Goal: Transaction & Acquisition: Purchase product/service

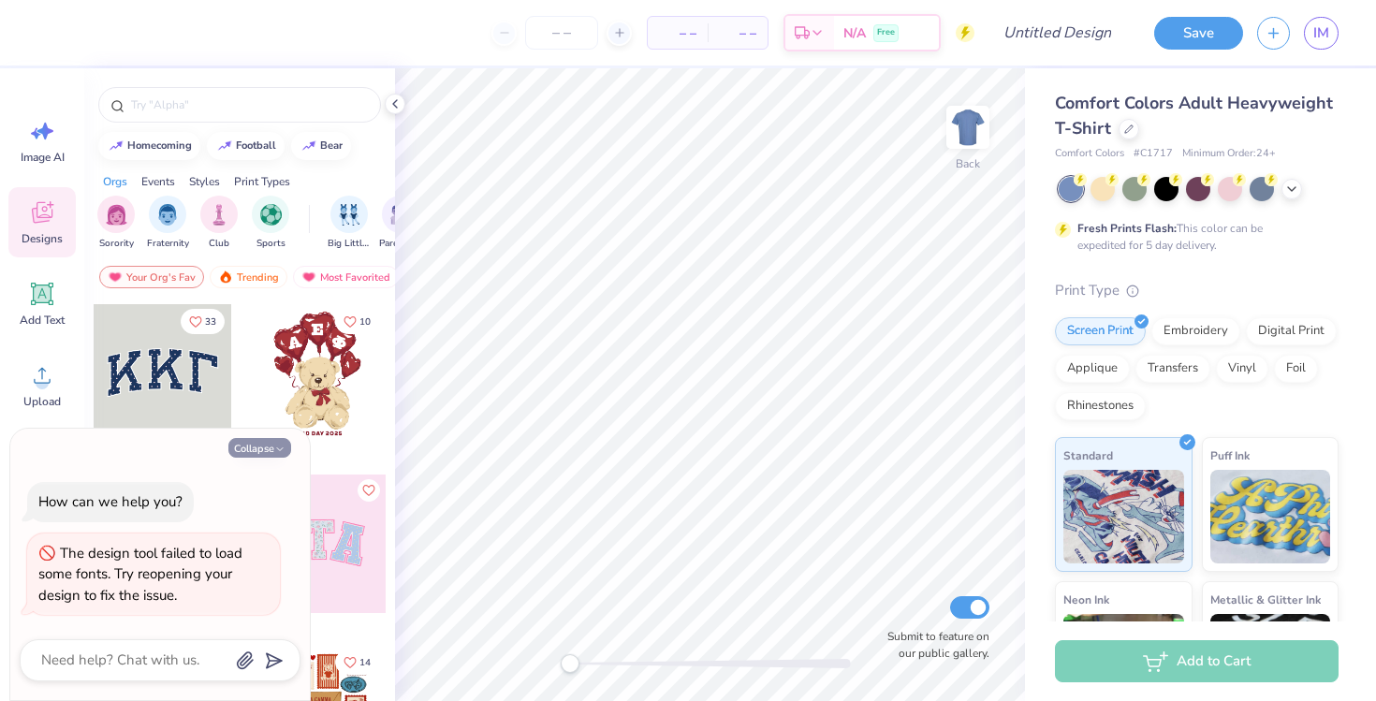
click at [264, 448] on button "Collapse" at bounding box center [259, 448] width 63 height 20
type textarea "x"
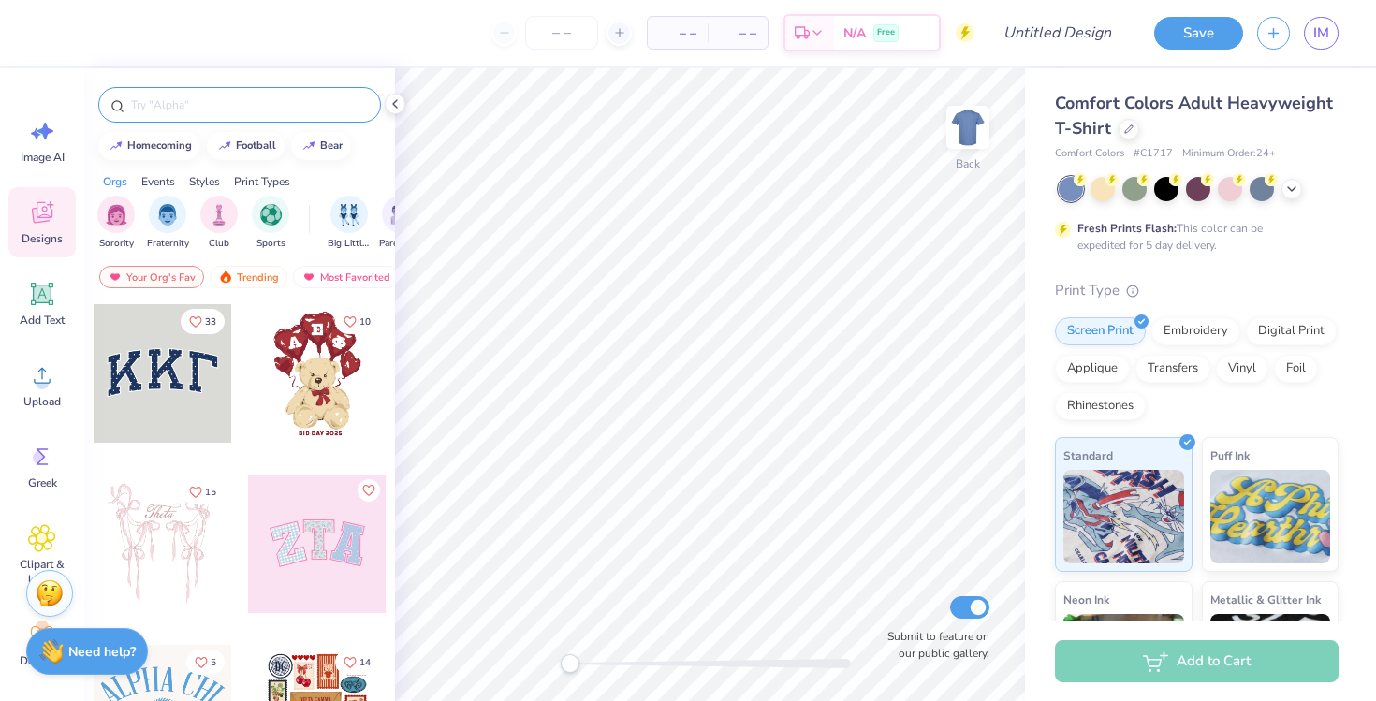
click at [193, 99] on input "text" at bounding box center [249, 104] width 240 height 19
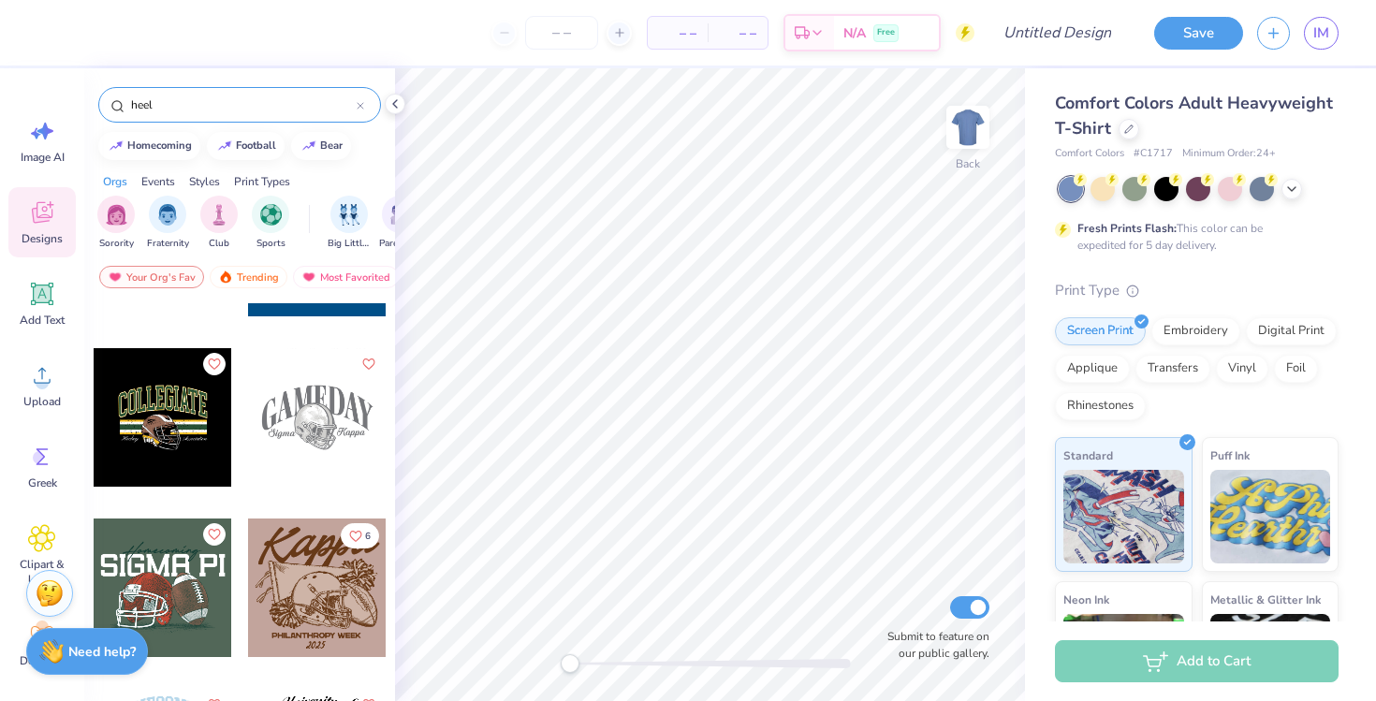
scroll to position [1190, 0]
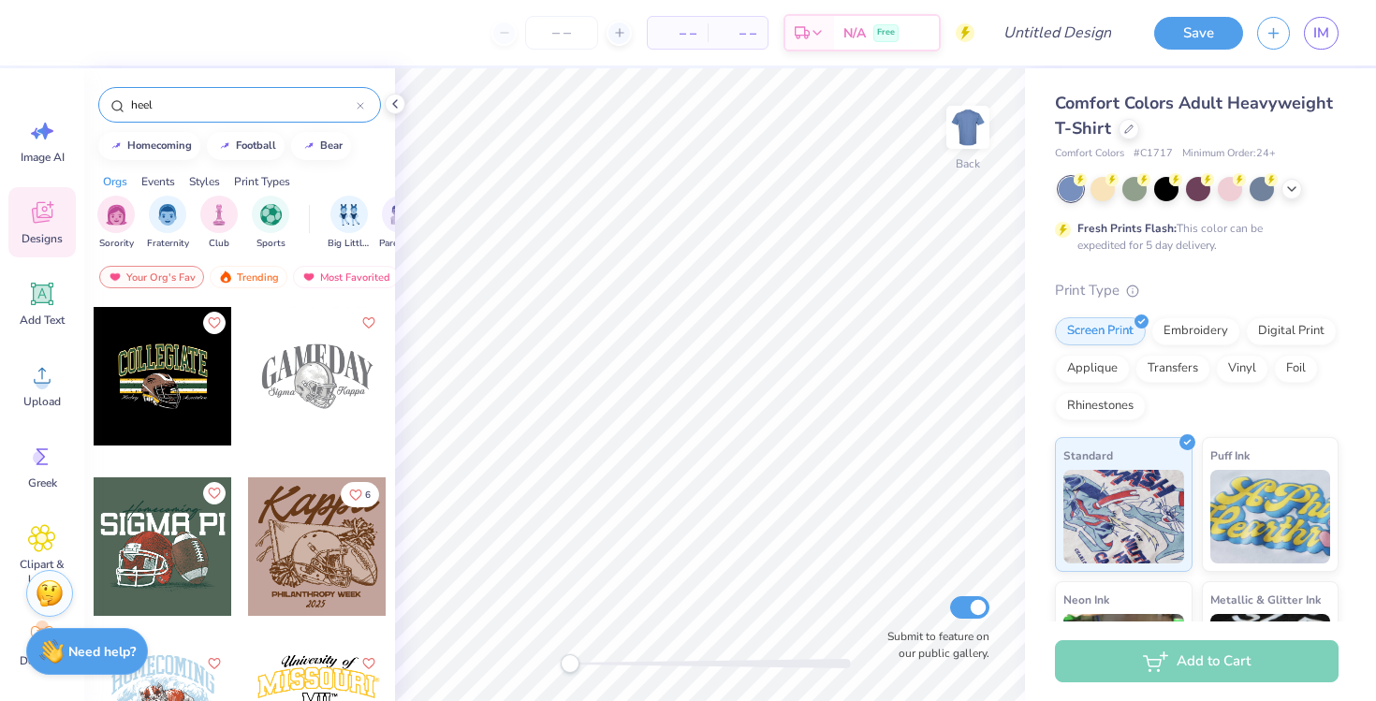
type input "heel"
click at [400, 100] on icon at bounding box center [395, 103] width 15 height 15
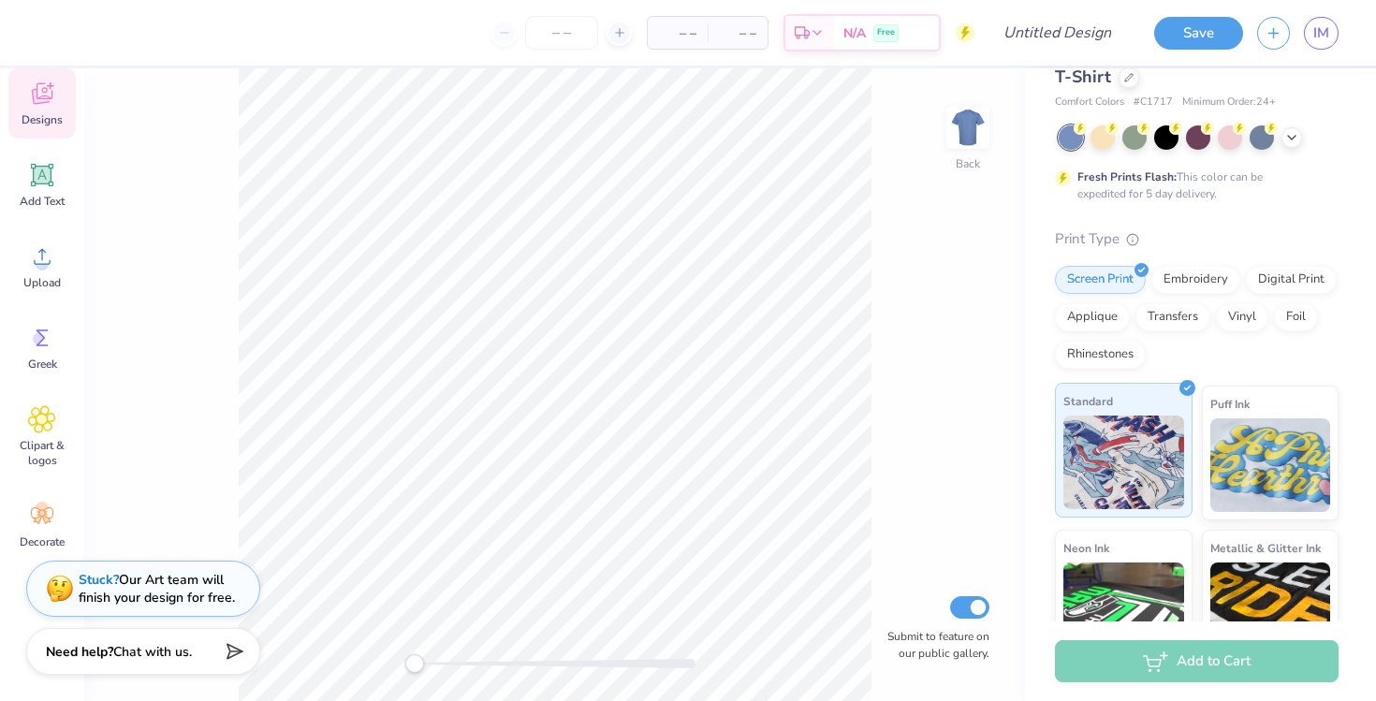
scroll to position [0, 0]
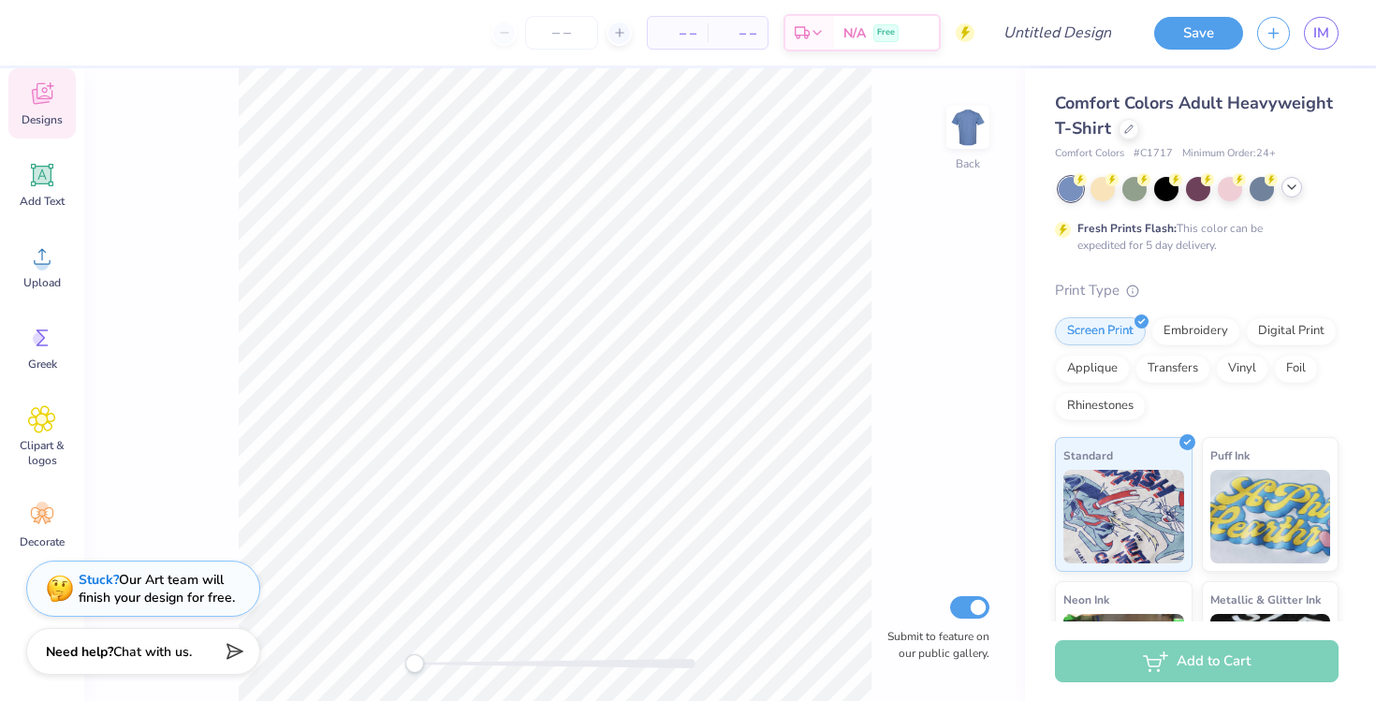
click at [1293, 191] on icon at bounding box center [1291, 187] width 15 height 15
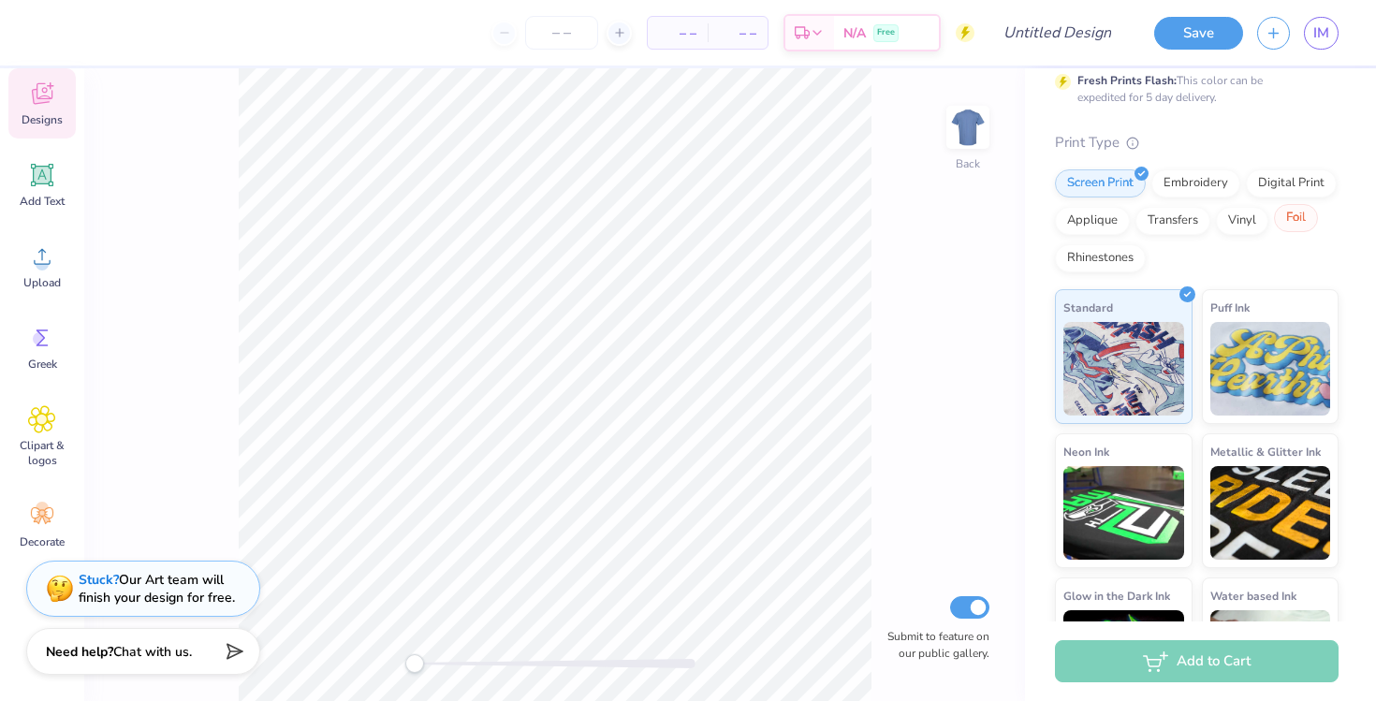
scroll to position [462, 0]
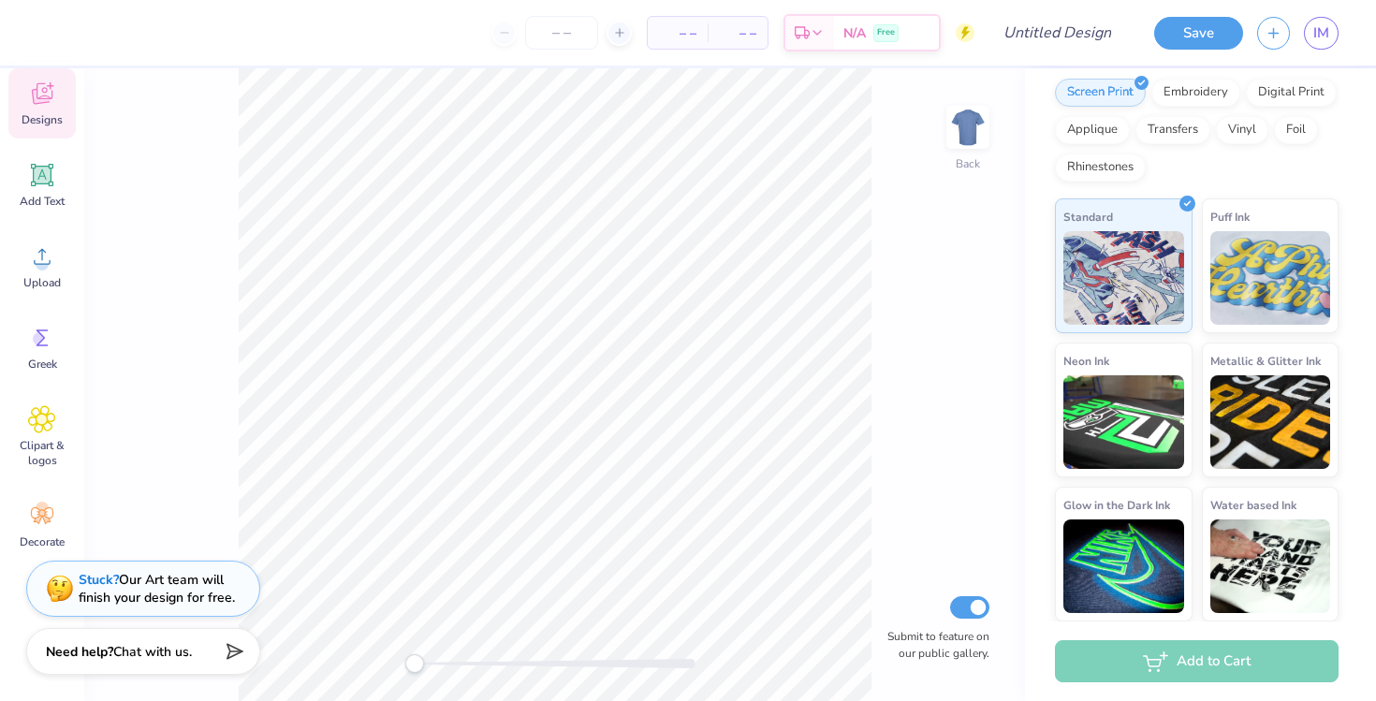
click at [43, 94] on icon at bounding box center [42, 94] width 28 height 28
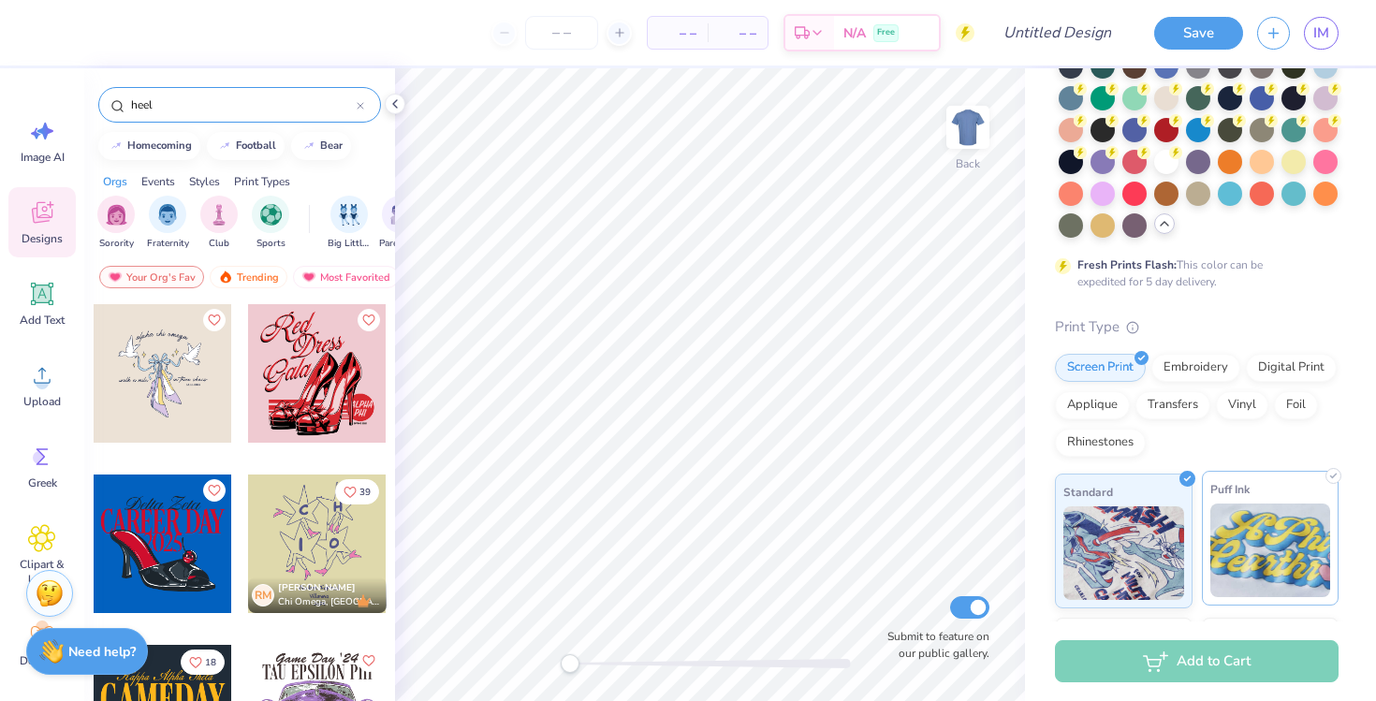
scroll to position [0, 0]
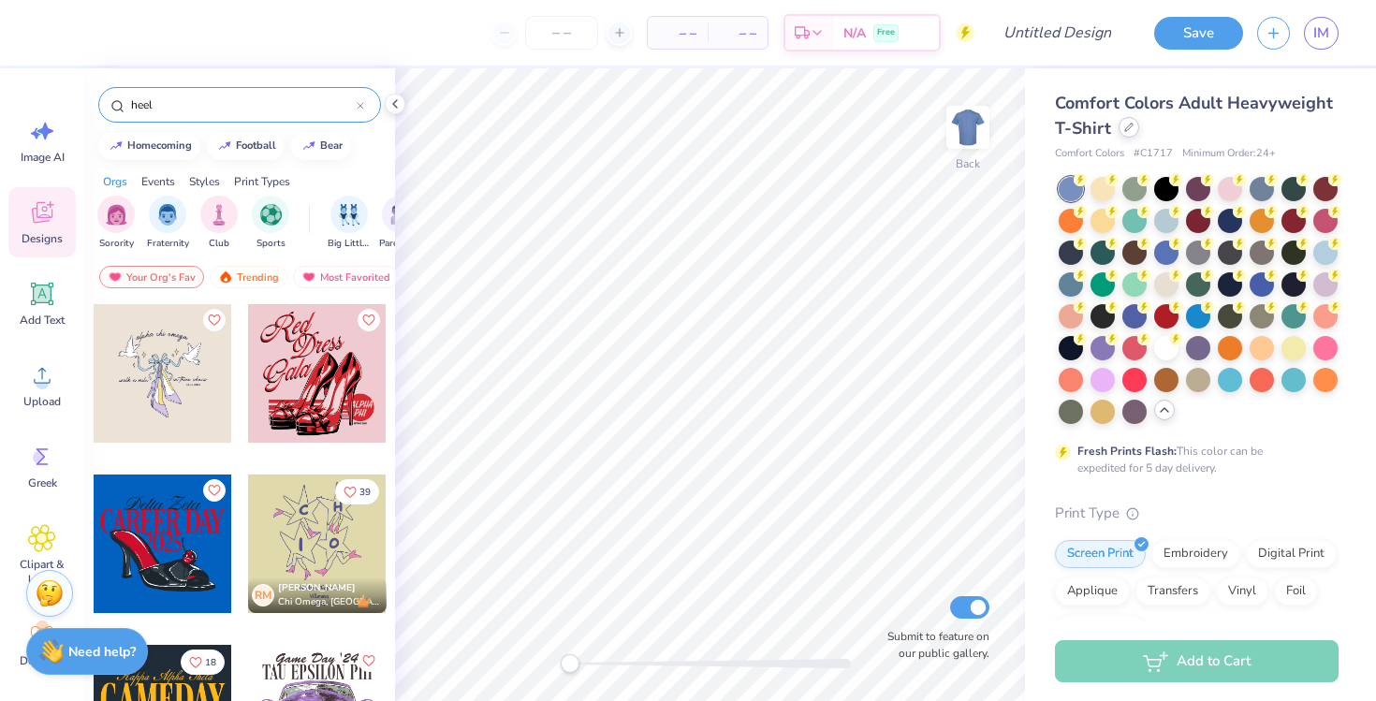
click at [1129, 131] on icon at bounding box center [1128, 127] width 9 height 9
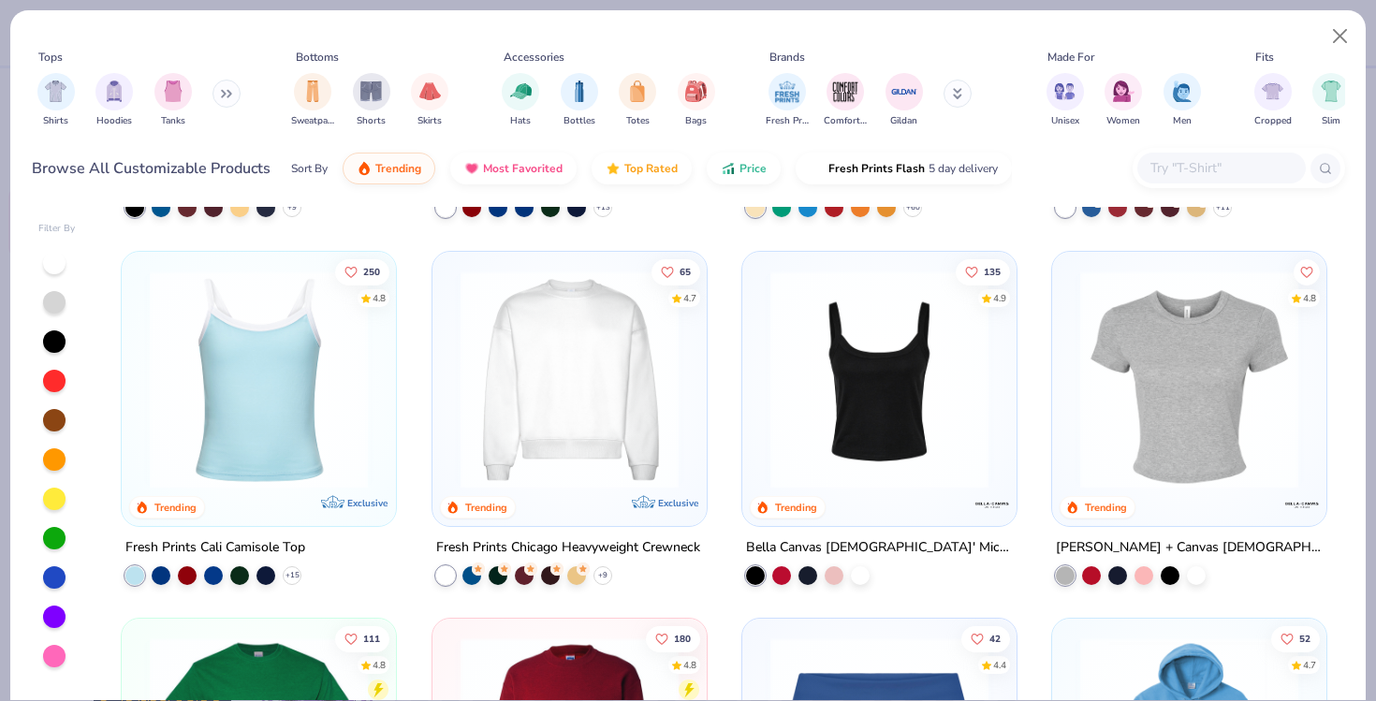
scroll to position [697, 0]
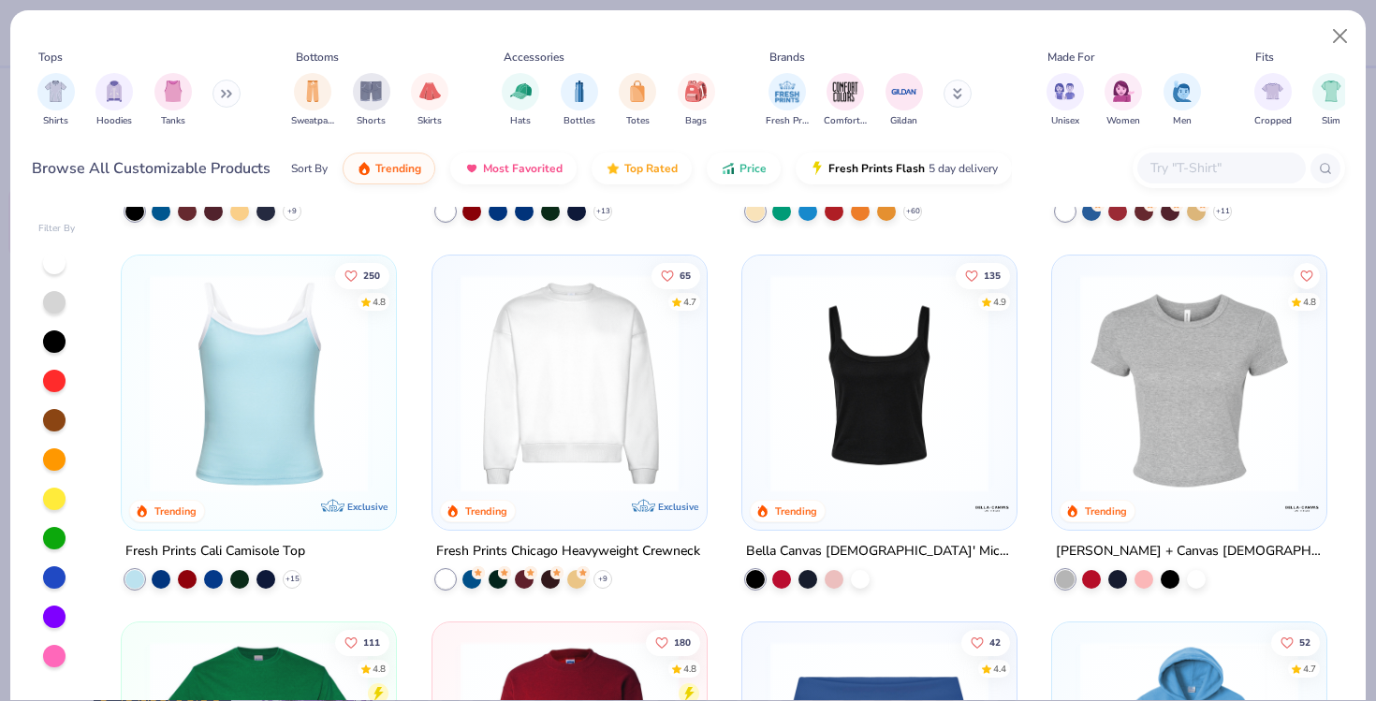
click at [874, 373] on img at bounding box center [879, 382] width 237 height 218
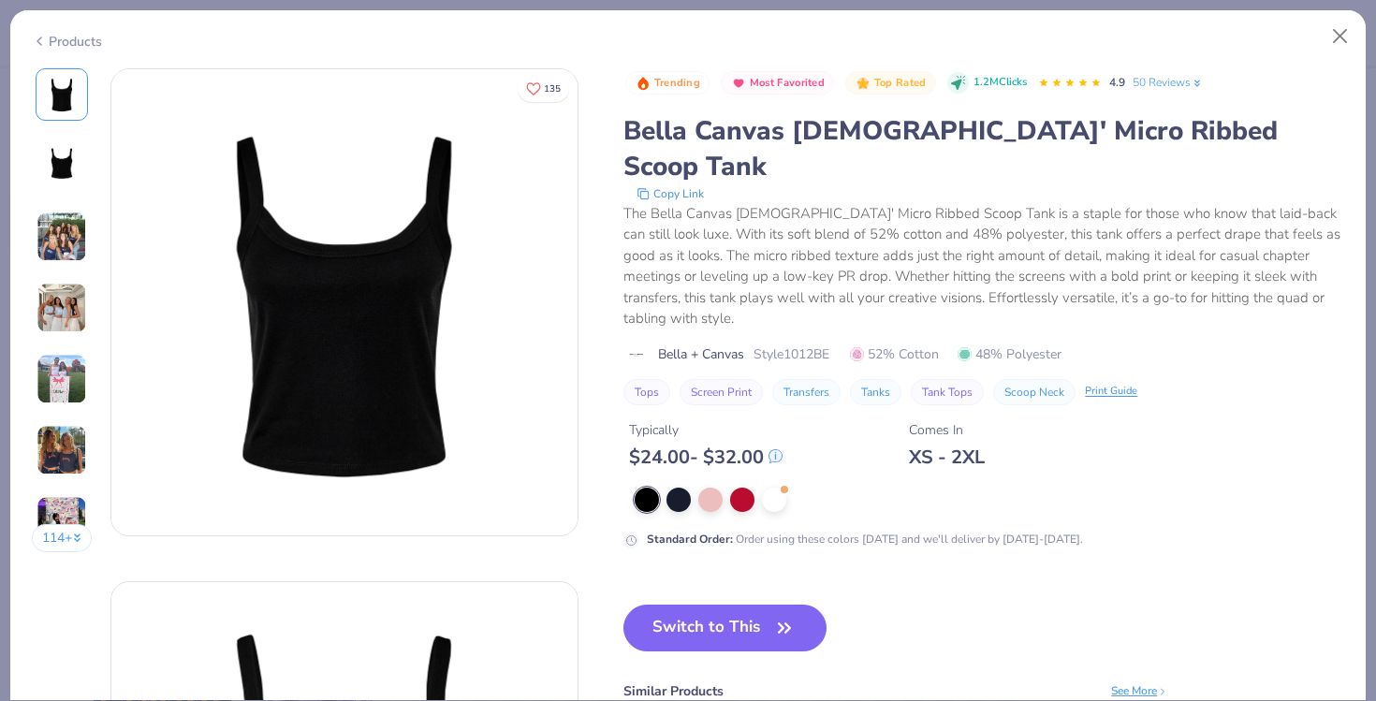
click at [38, 42] on icon at bounding box center [39, 41] width 15 height 22
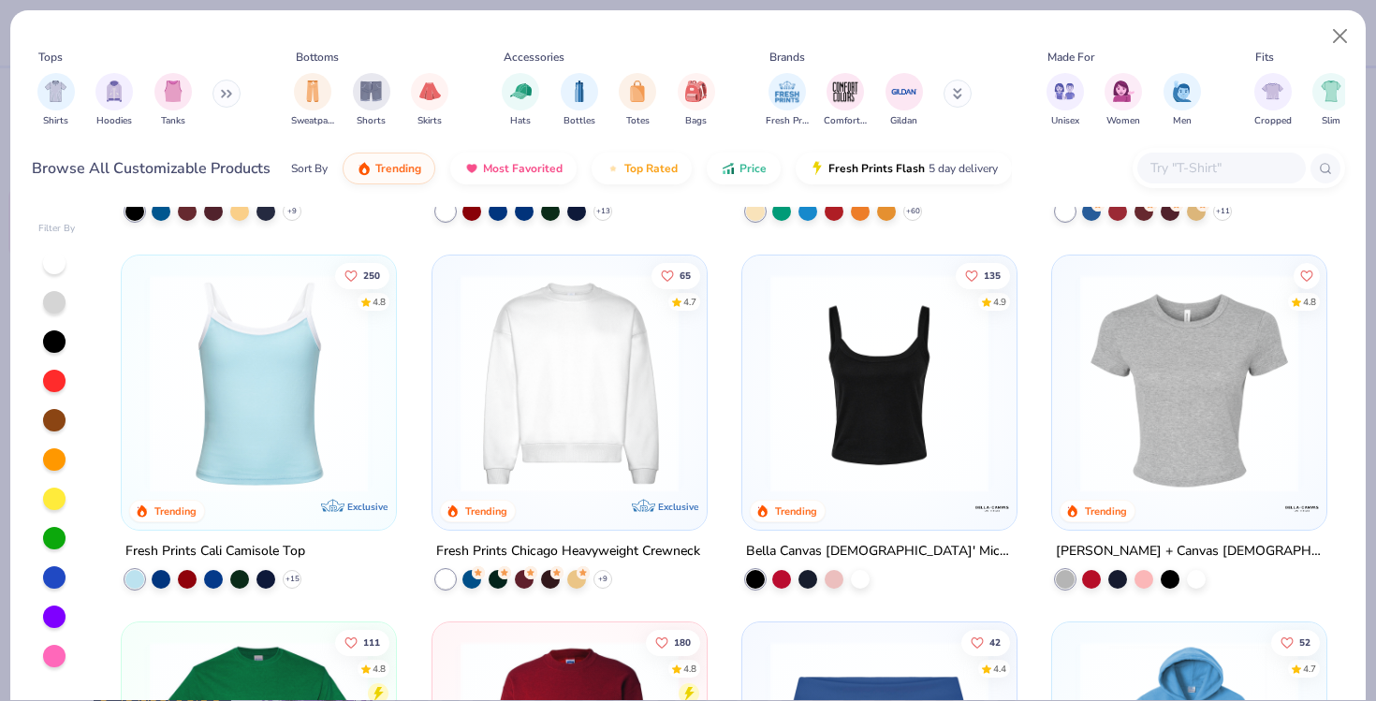
scroll to position [691, 0]
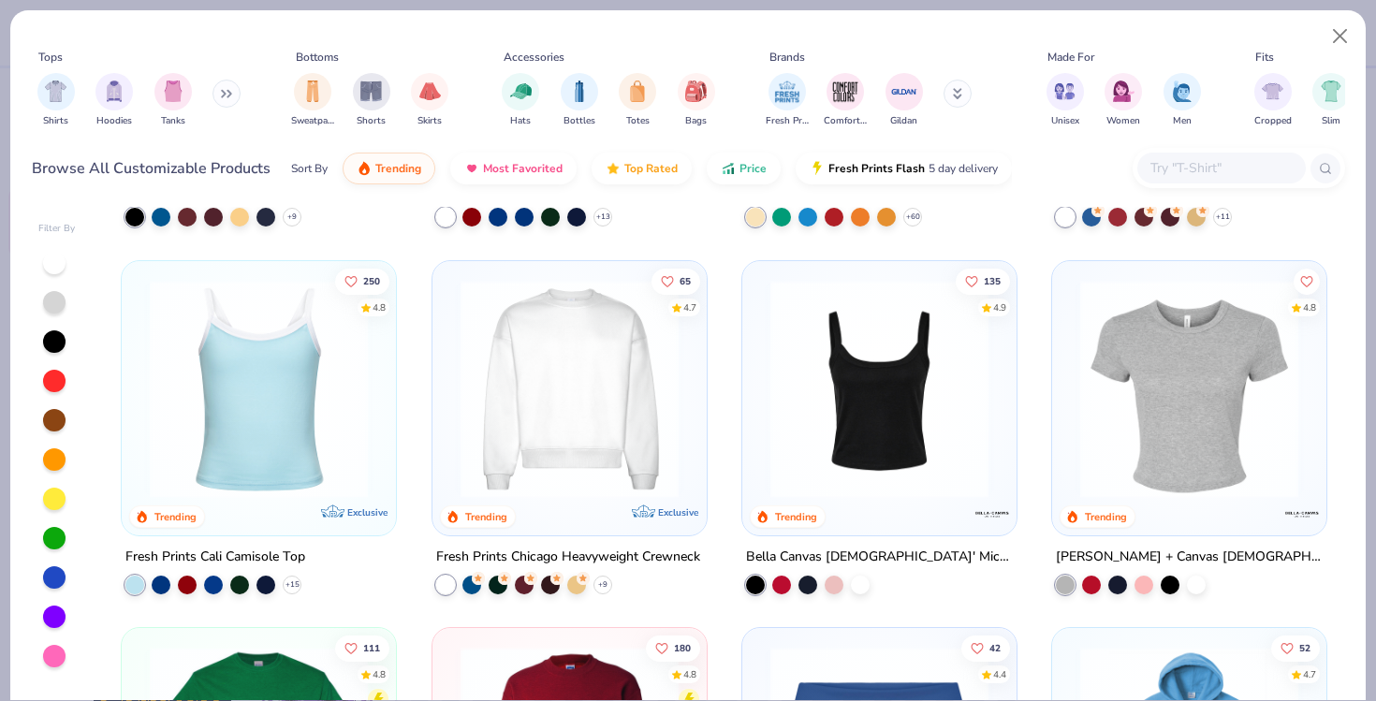
click at [279, 431] on img at bounding box center [258, 388] width 237 height 218
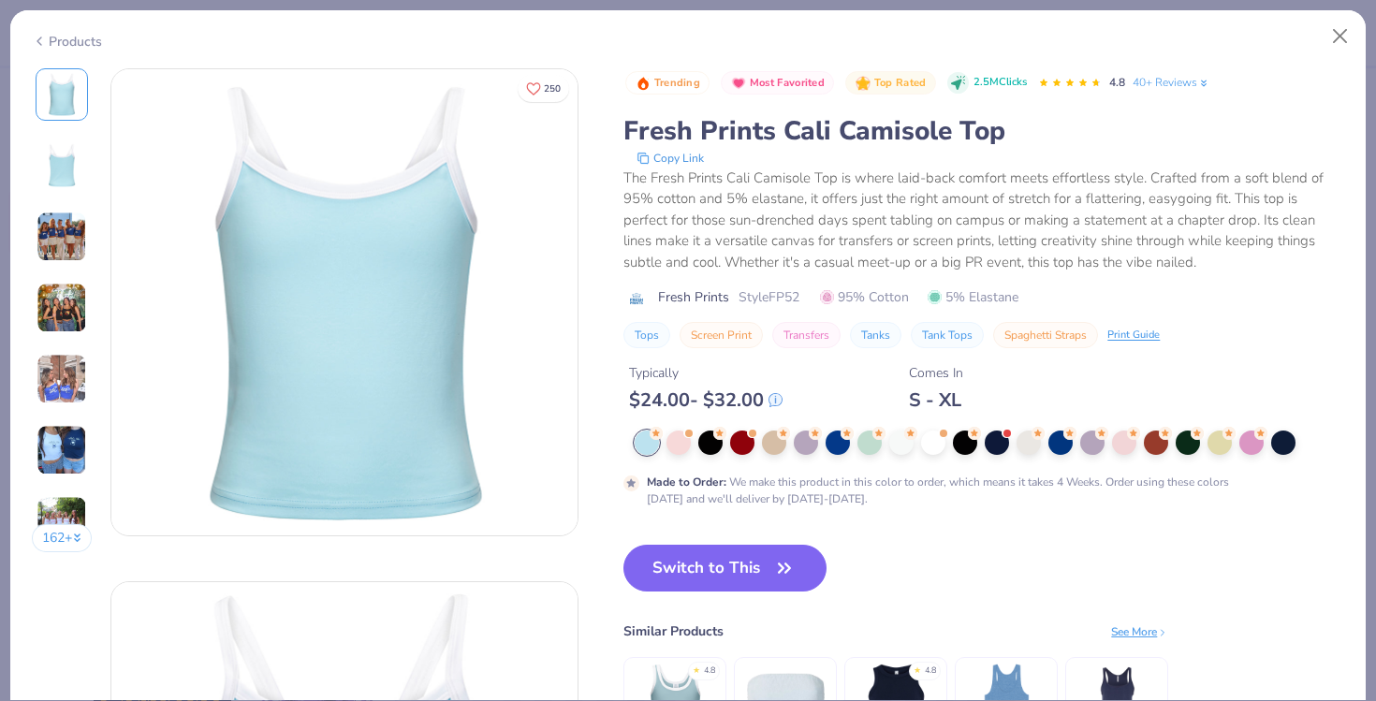
click at [45, 39] on icon at bounding box center [39, 41] width 15 height 22
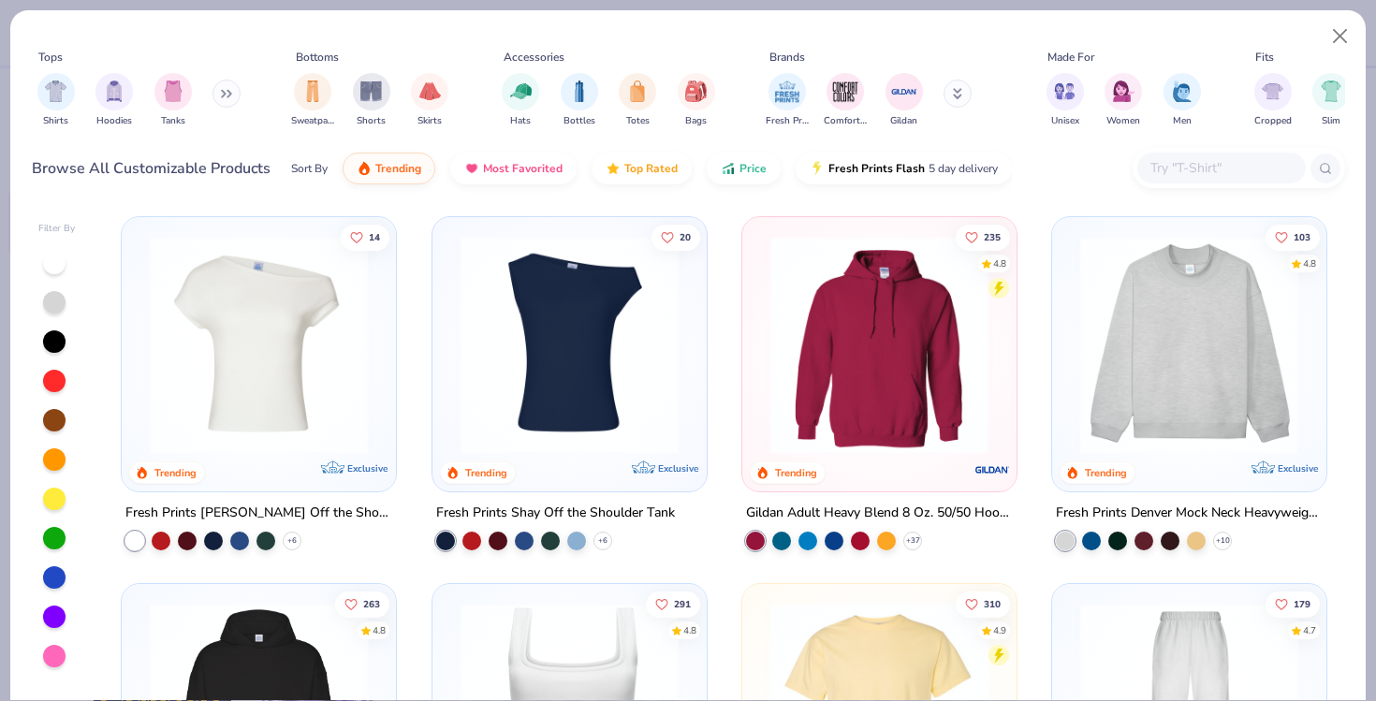
click at [581, 368] on img at bounding box center [569, 345] width 237 height 218
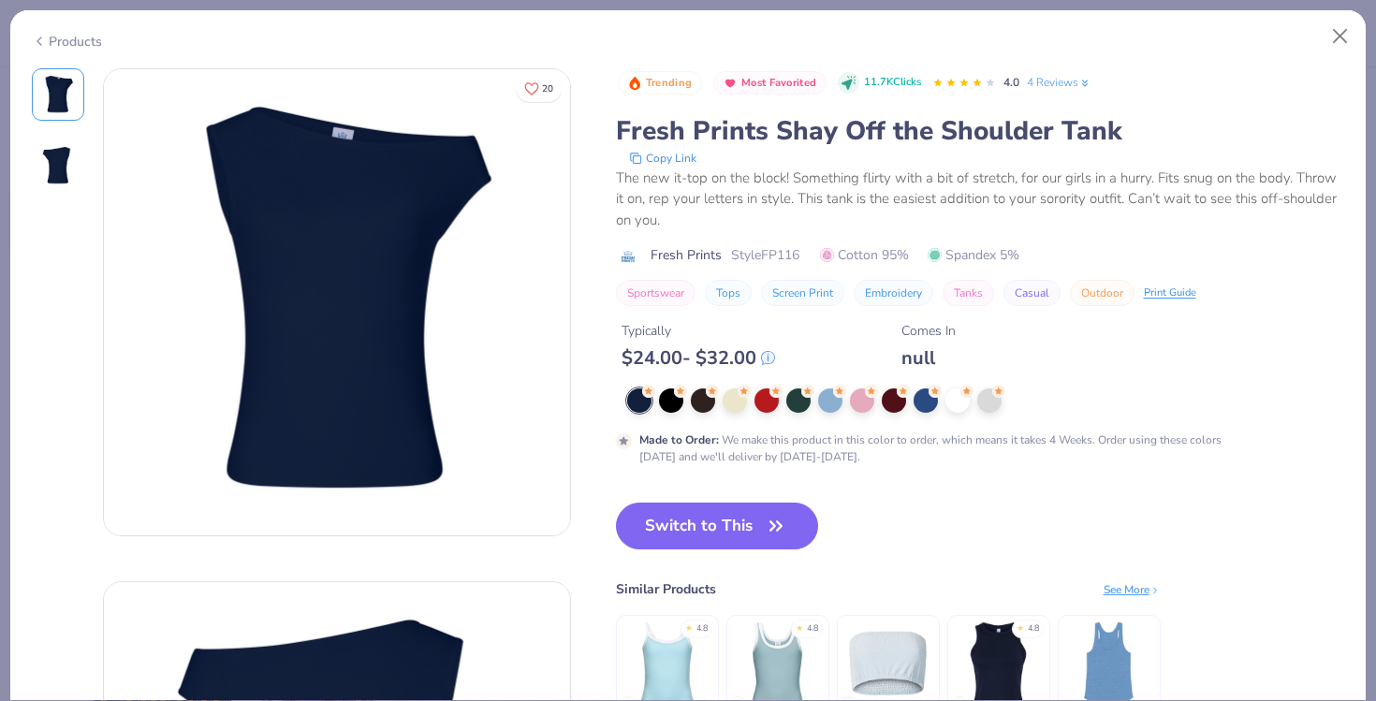
click at [65, 177] on img at bounding box center [58, 165] width 45 height 45
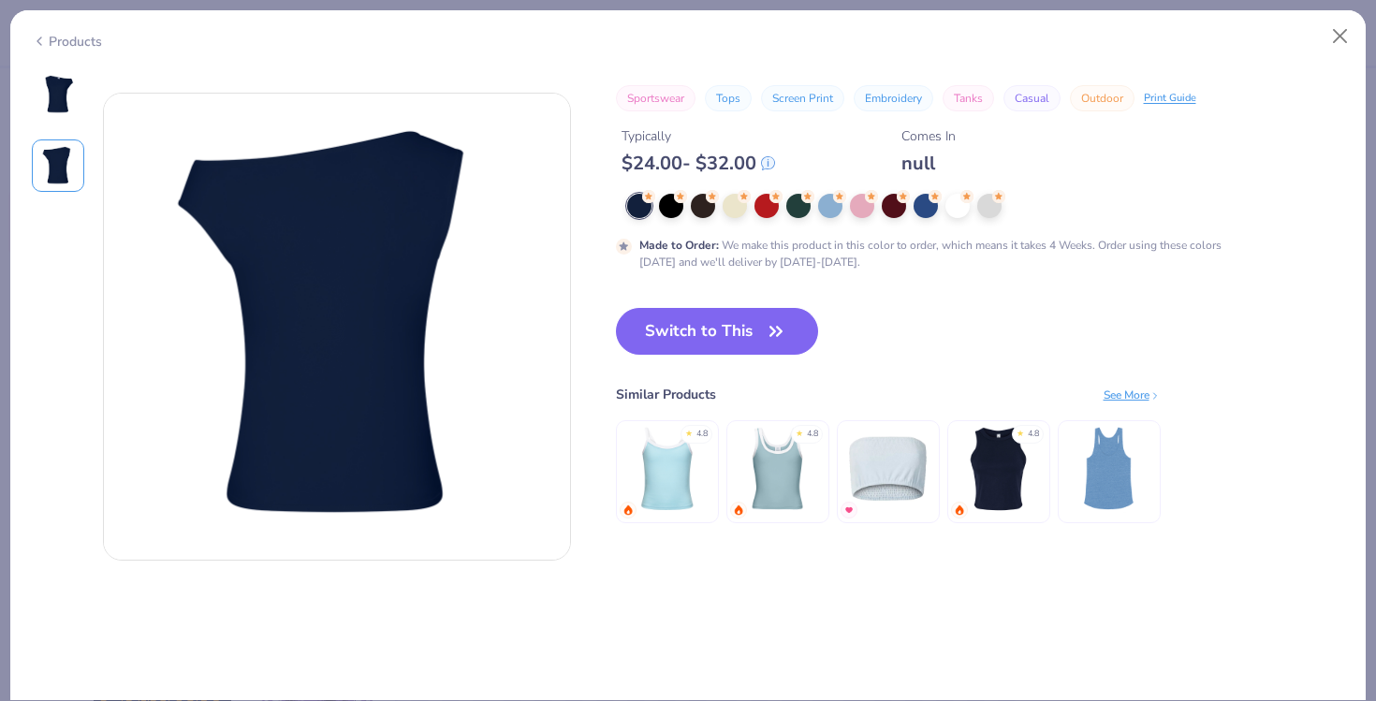
scroll to position [513, 0]
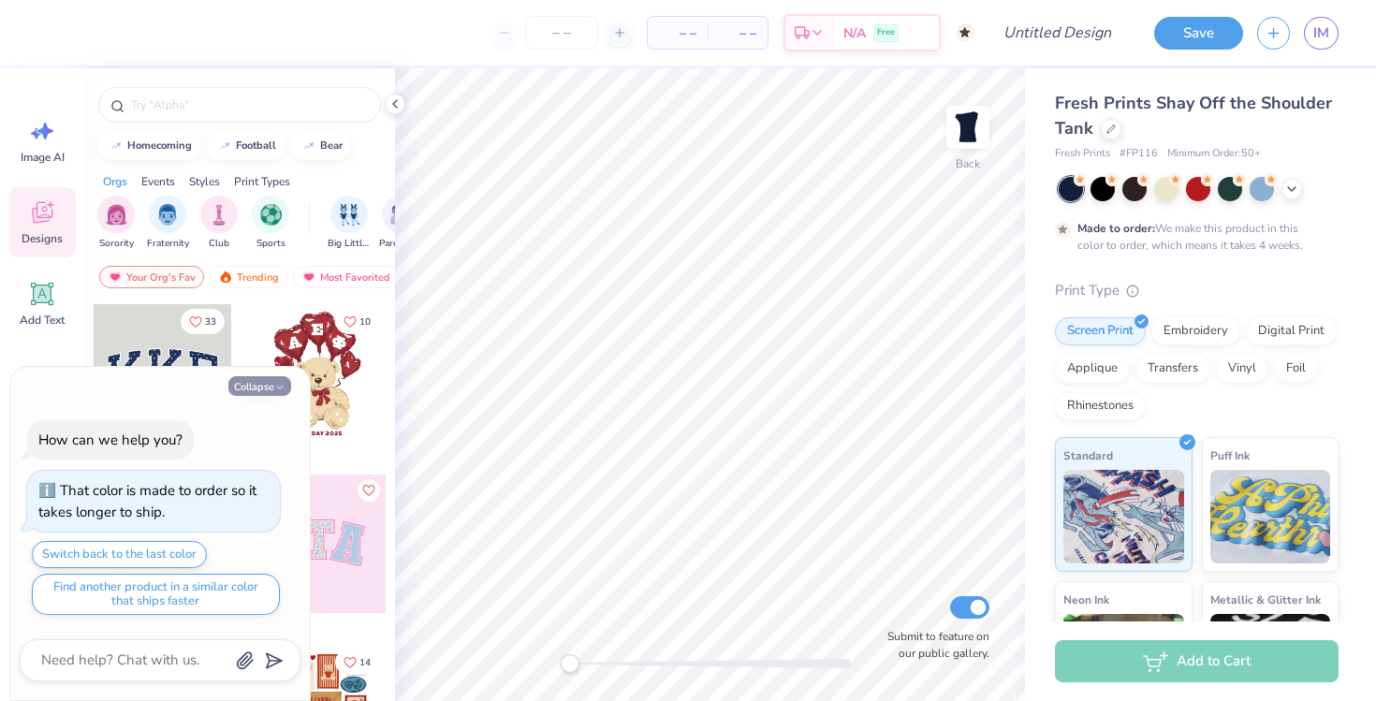
click at [270, 386] on button "Collapse" at bounding box center [259, 386] width 63 height 20
type textarea "x"
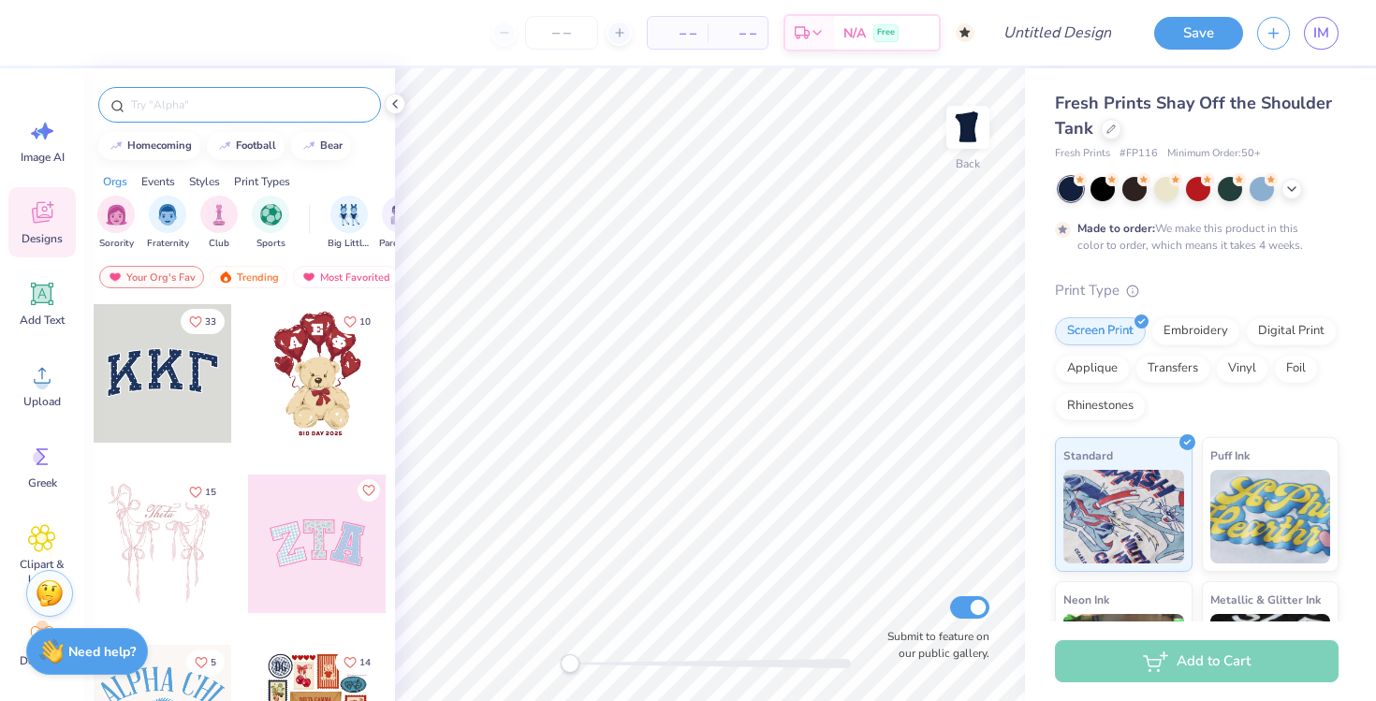
click at [213, 111] on input "text" at bounding box center [249, 104] width 240 height 19
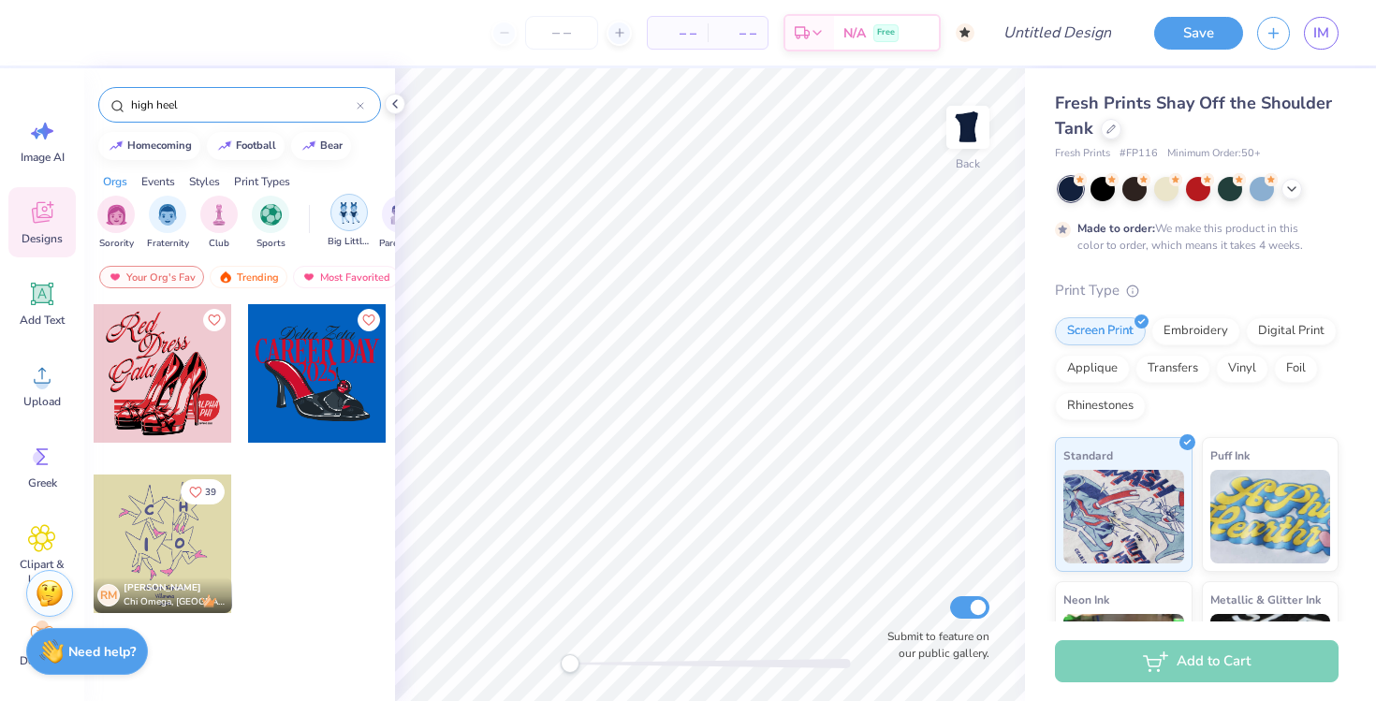
click at [359, 213] on img "filter for Big Little Reveal" at bounding box center [349, 213] width 21 height 22
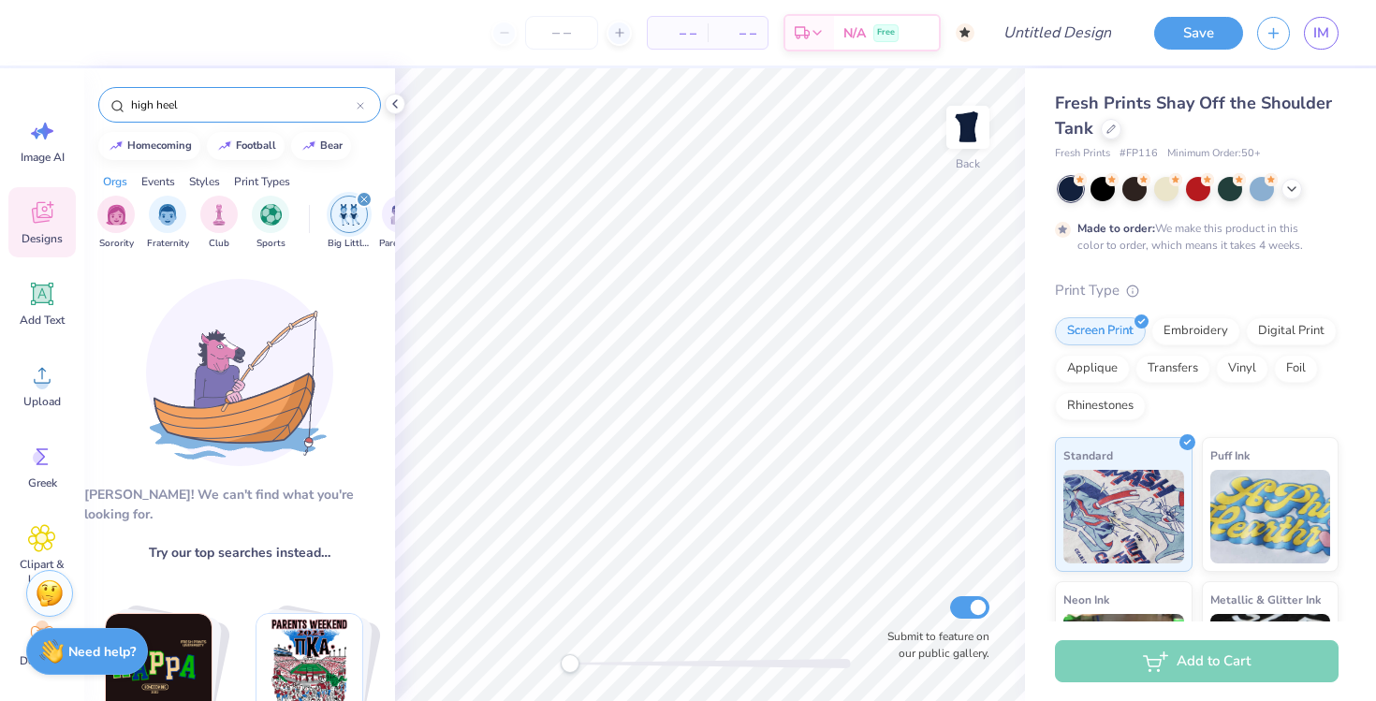
drag, startPoint x: 236, startPoint y: 98, endPoint x: 56, endPoint y: 84, distance: 180.3
click at [56, 84] on div "– – Per Item – – Total Est. Delivery N/A Free Design Title Save IM Image AI Des…" at bounding box center [688, 350] width 1376 height 701
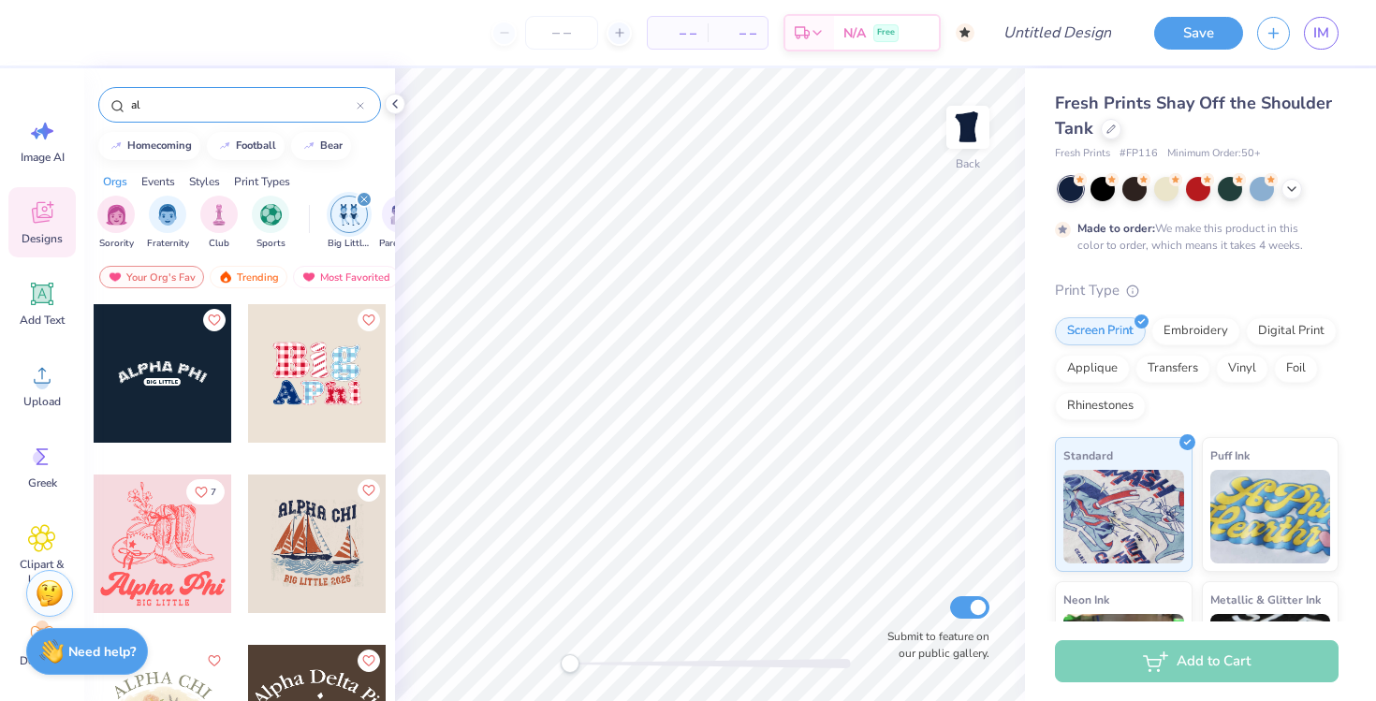
type input "a"
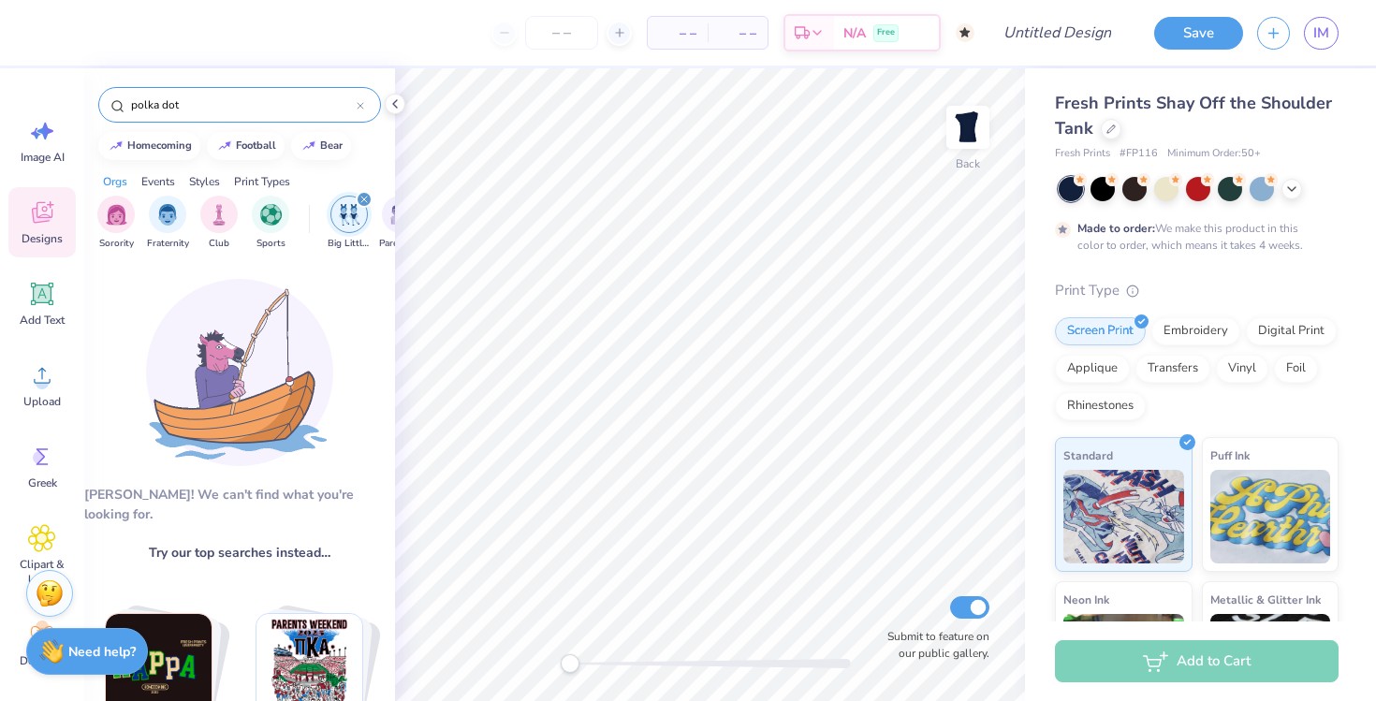
type input "polka dot"
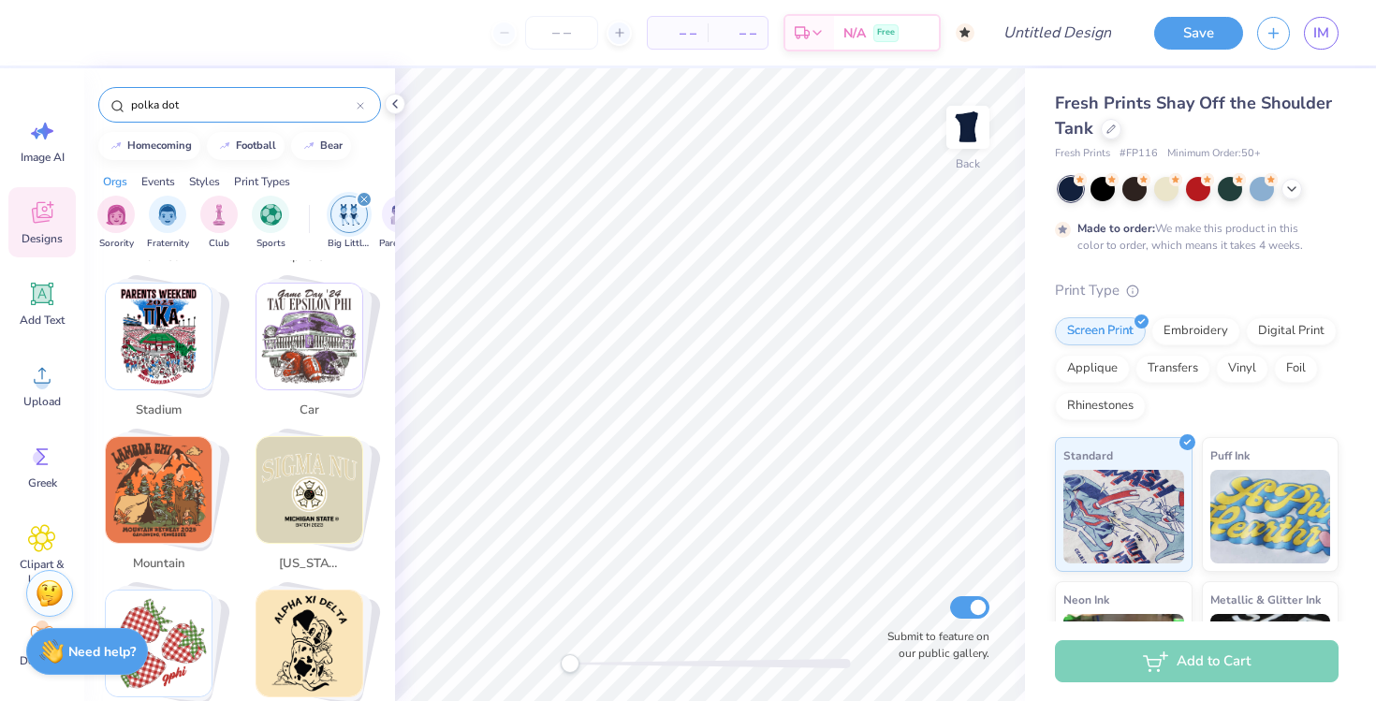
scroll to position [3082, 0]
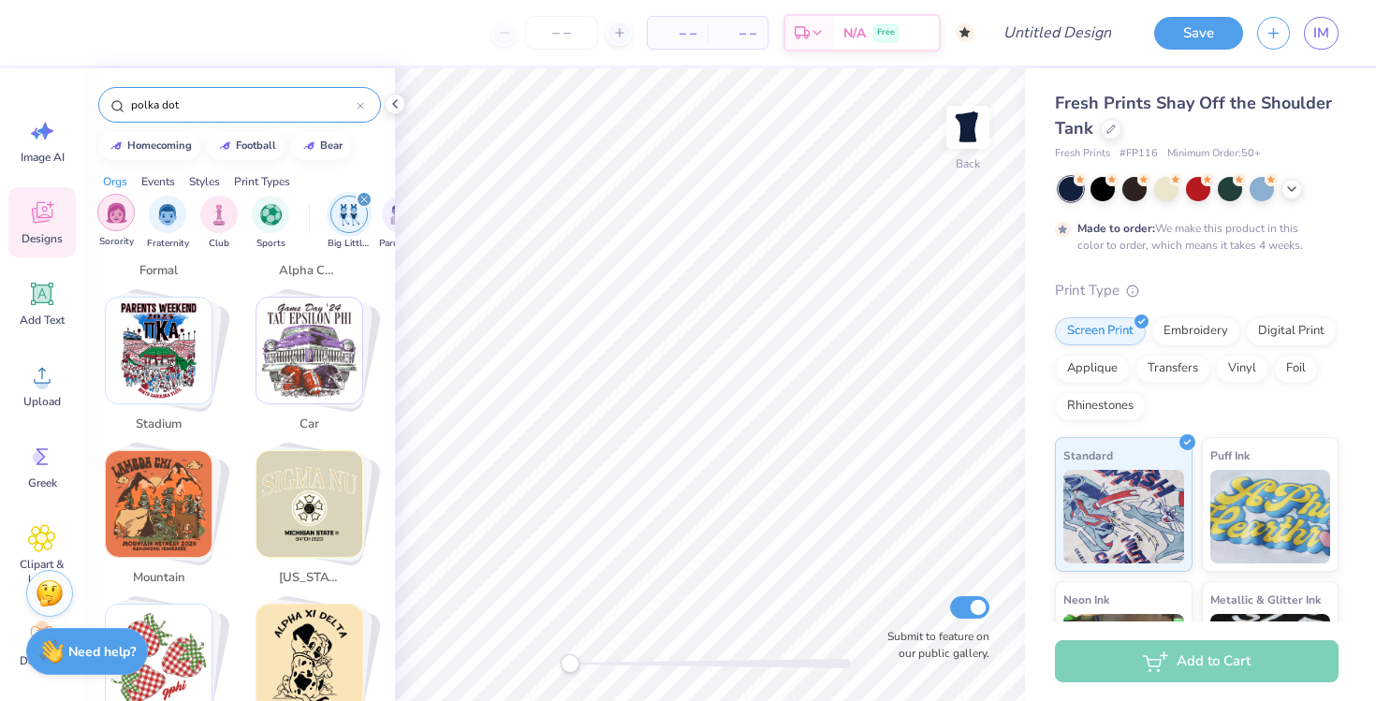
click at [122, 215] on img "filter for Sorority" at bounding box center [117, 213] width 22 height 22
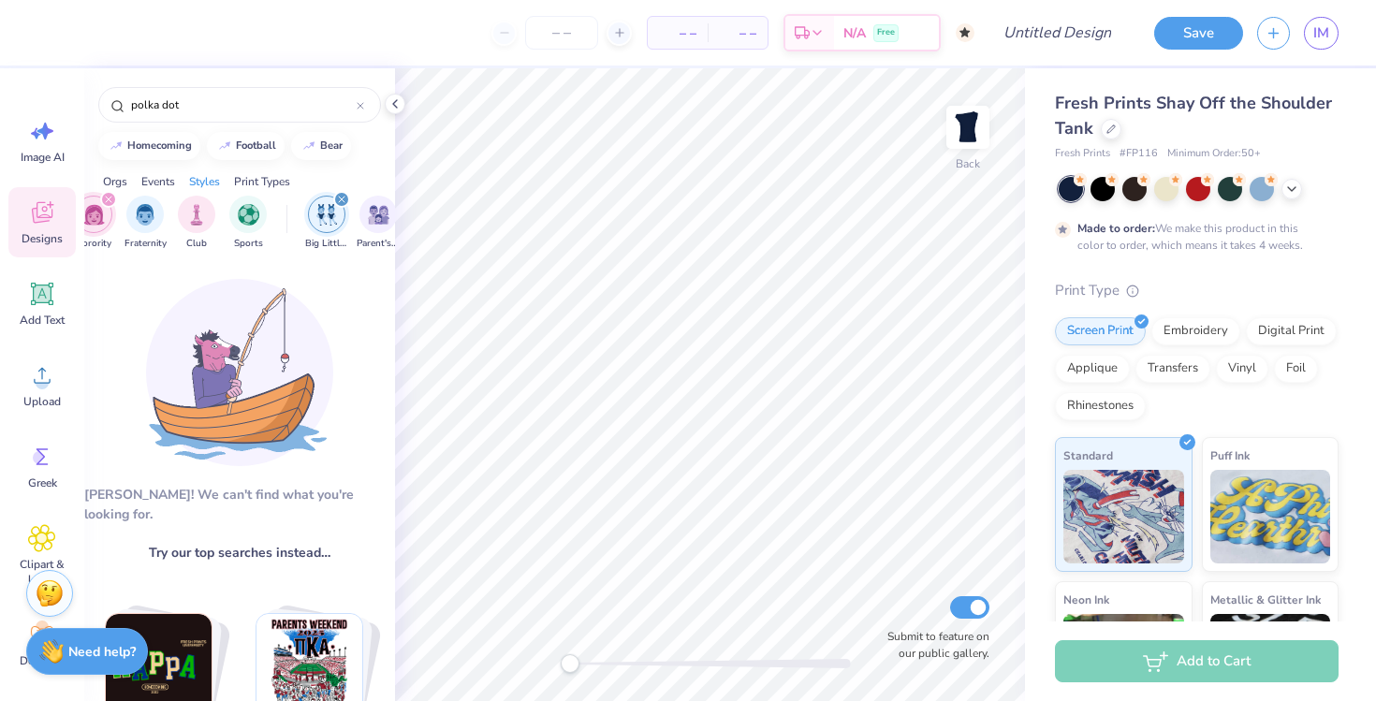
scroll to position [0, 0]
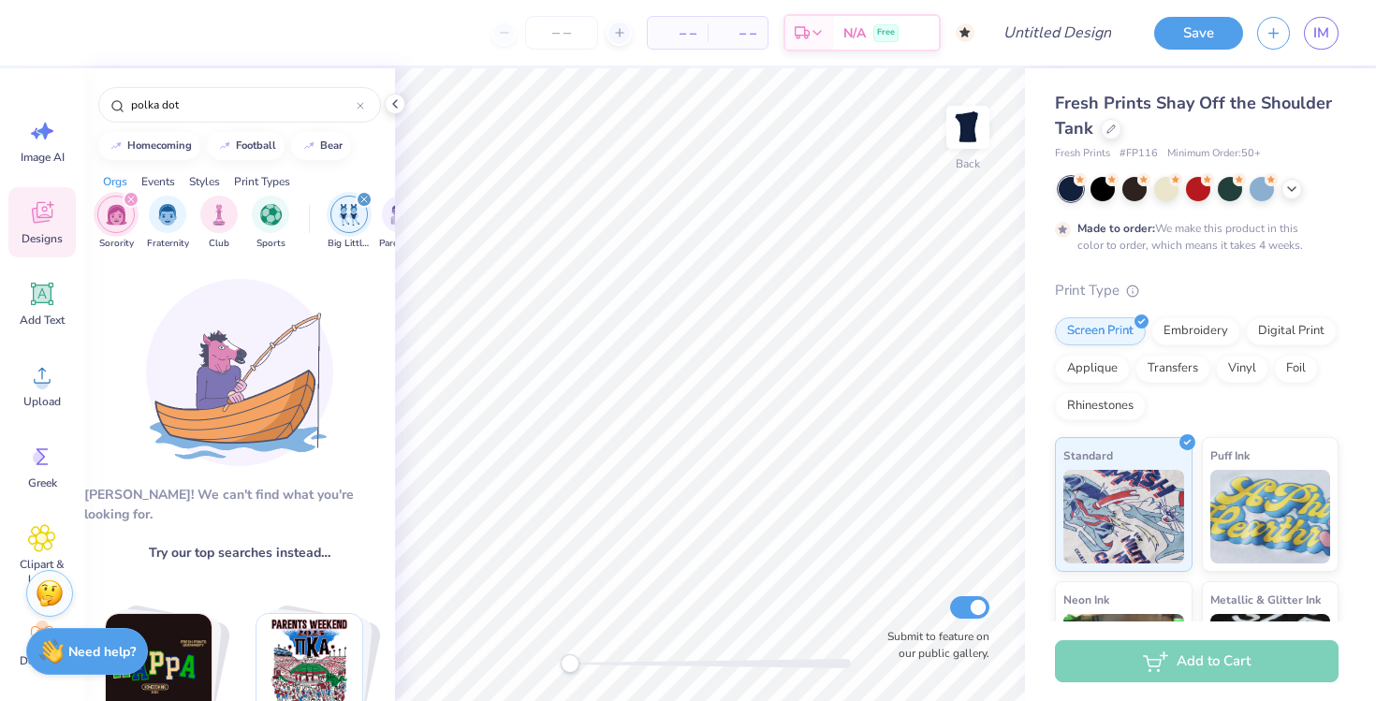
click at [363, 200] on icon "filter for Big Little Reveal" at bounding box center [364, 200] width 6 height 6
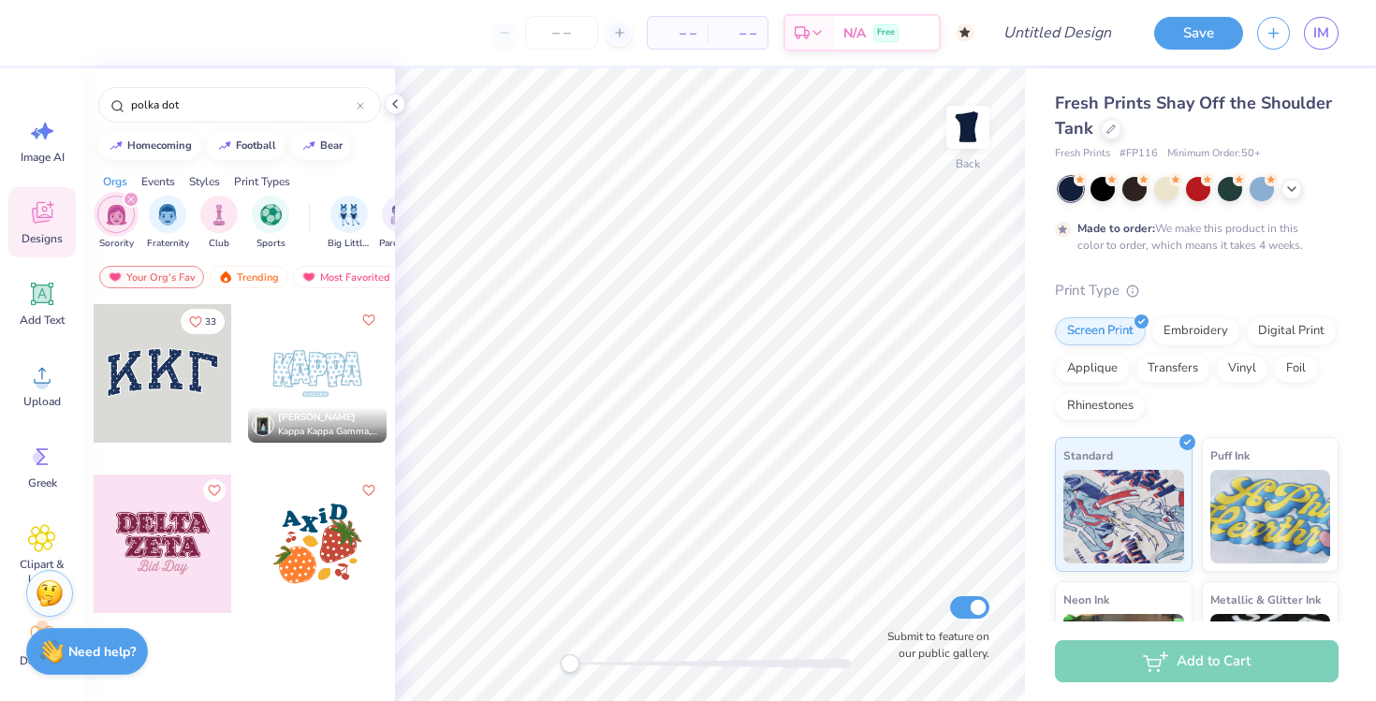
click at [131, 198] on icon "filter for Sorority" at bounding box center [131, 200] width 6 height 6
click at [152, 407] on div at bounding box center [163, 373] width 139 height 139
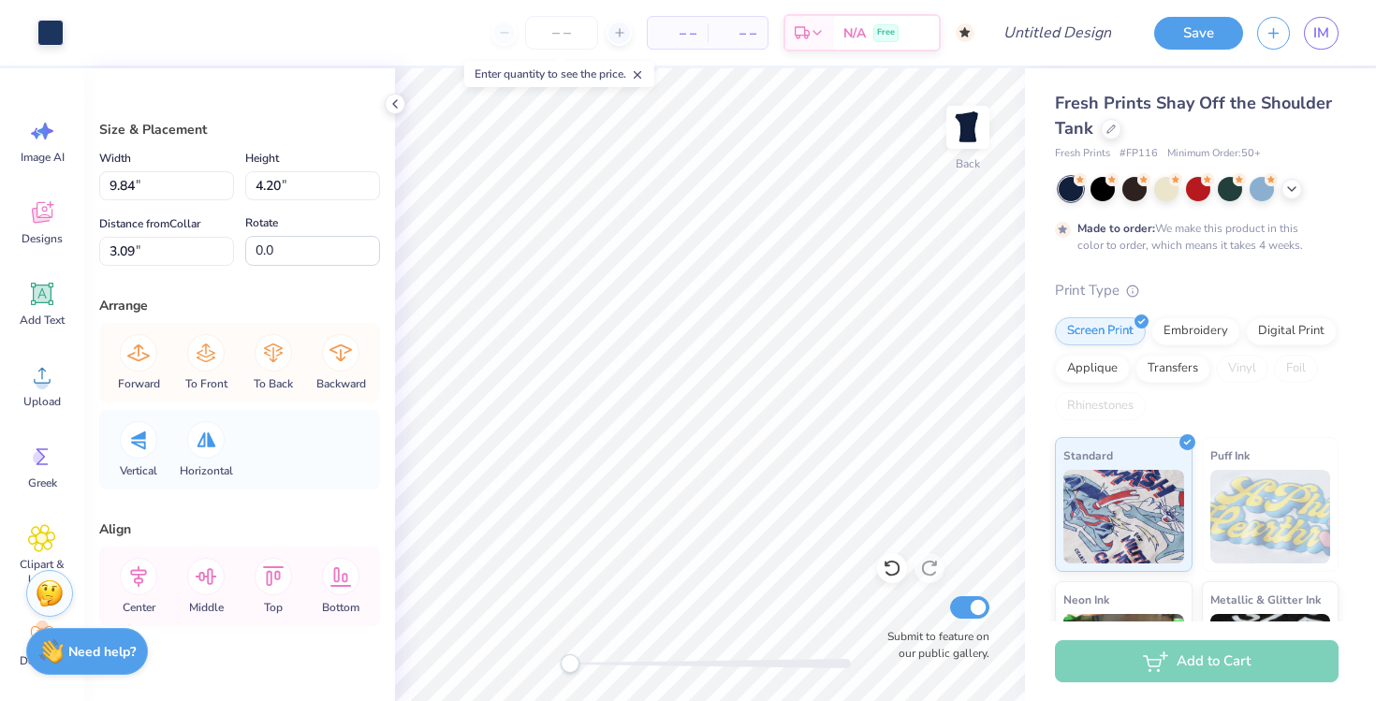
type input "9.75"
type input "4.08"
type input "3.11"
type input "9.84"
type input "4.20"
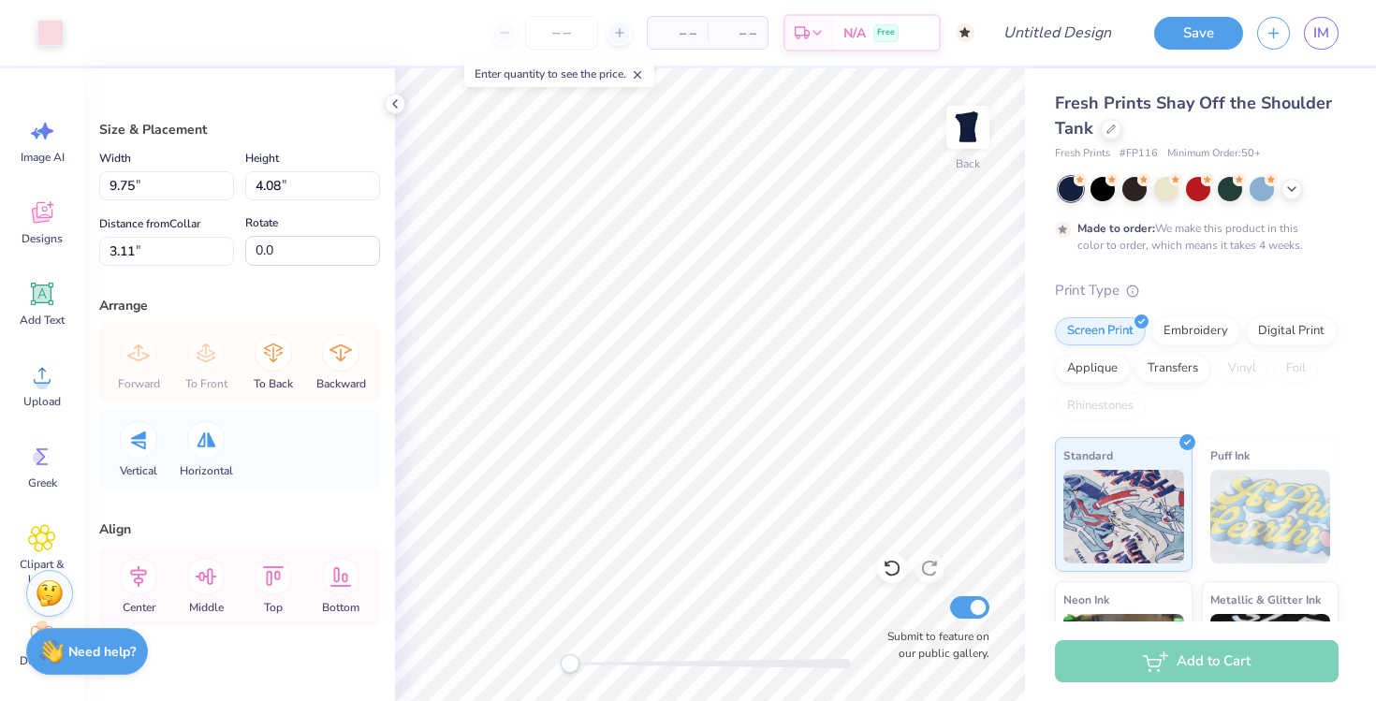
type input "3.00"
type input "10.01"
type input "4.39"
click at [1258, 476] on img at bounding box center [1271, 517] width 121 height 94
